Goal: Find contact information: Find contact information

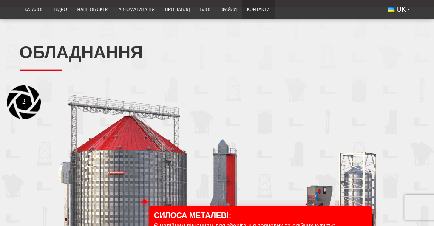
scroll to position [681, 0]
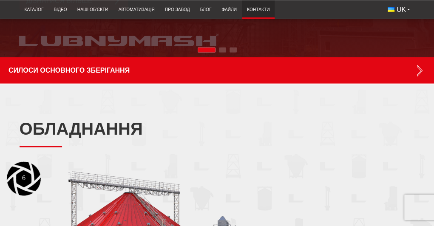
click at [254, 7] on link "Контакти" at bounding box center [258, 10] width 33 height 14
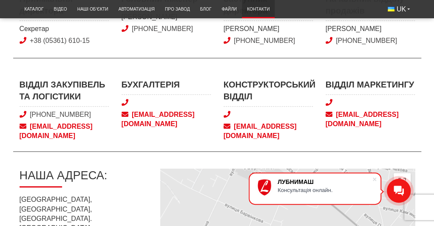
scroll to position [383, 0]
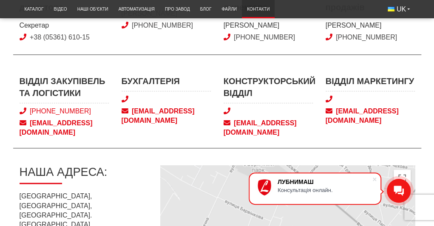
drag, startPoint x: 92, startPoint y: 129, endPoint x: 34, endPoint y: 131, distance: 57.9
click at [34, 116] on span "[PHONE_NUMBER]" at bounding box center [64, 111] width 89 height 9
copy link "38 (050) 580 22 36"
